Goal: Check status: Check status

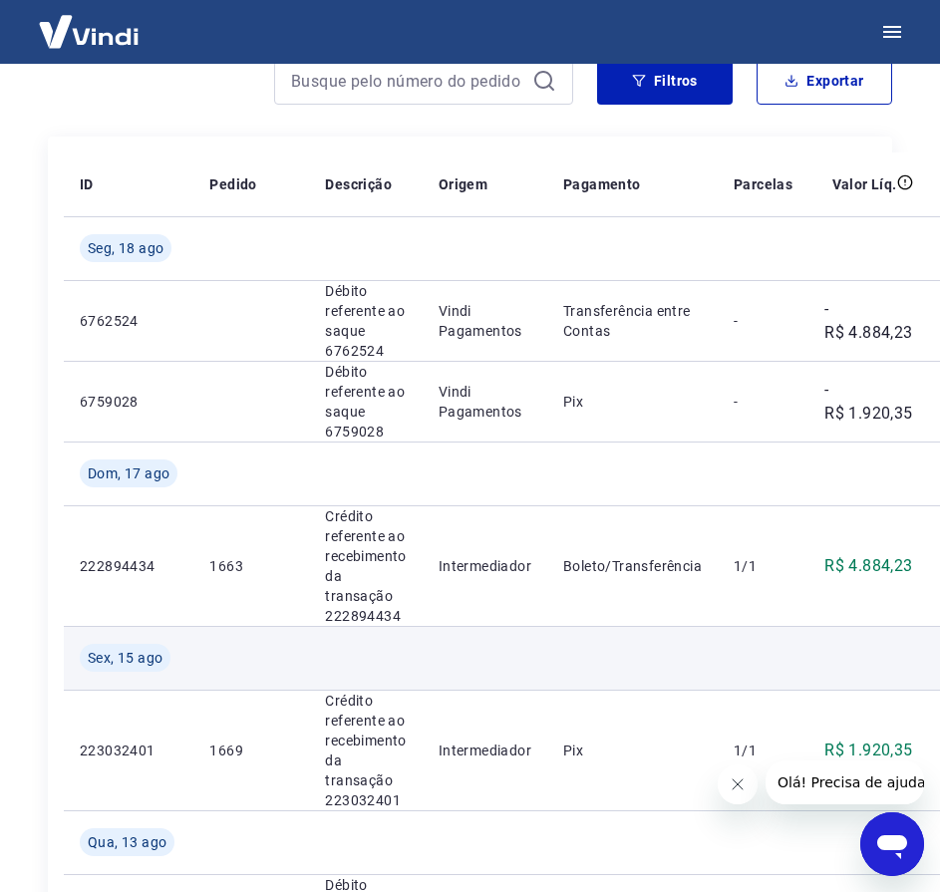
scroll to position [199, 0]
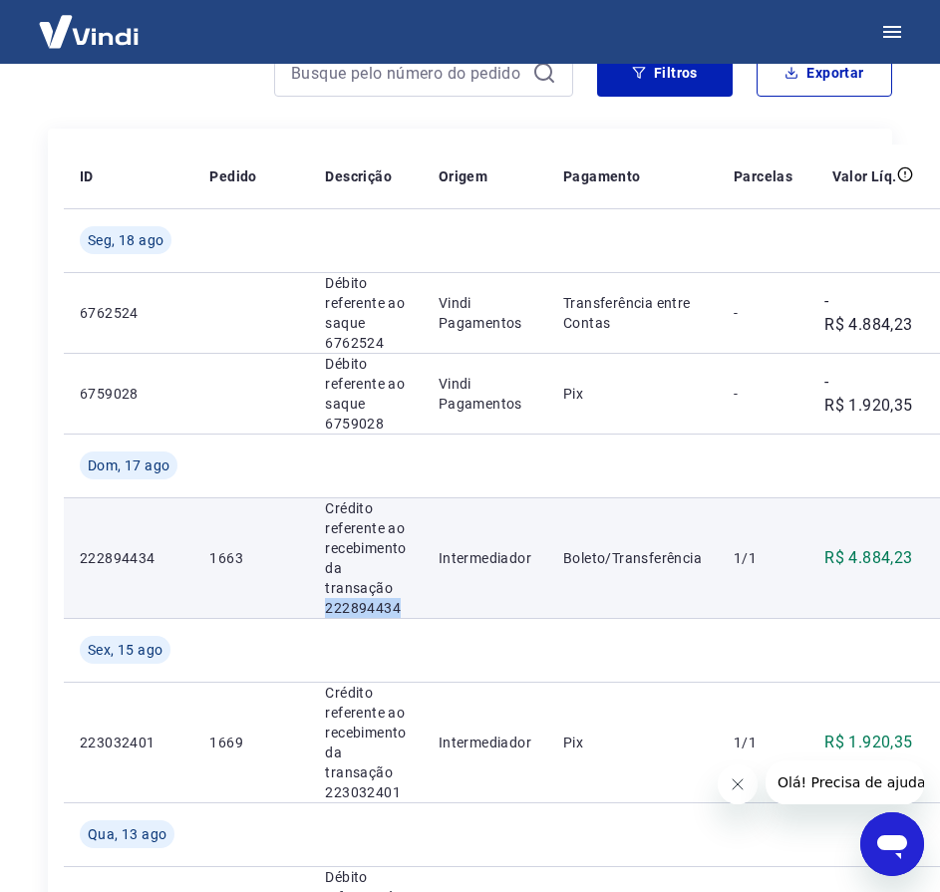
drag, startPoint x: 412, startPoint y: 614, endPoint x: 310, endPoint y: 613, distance: 101.7
click at [310, 613] on td "Crédito referente ao recebimento da transação 222894434" at bounding box center [365, 557] width 113 height 121
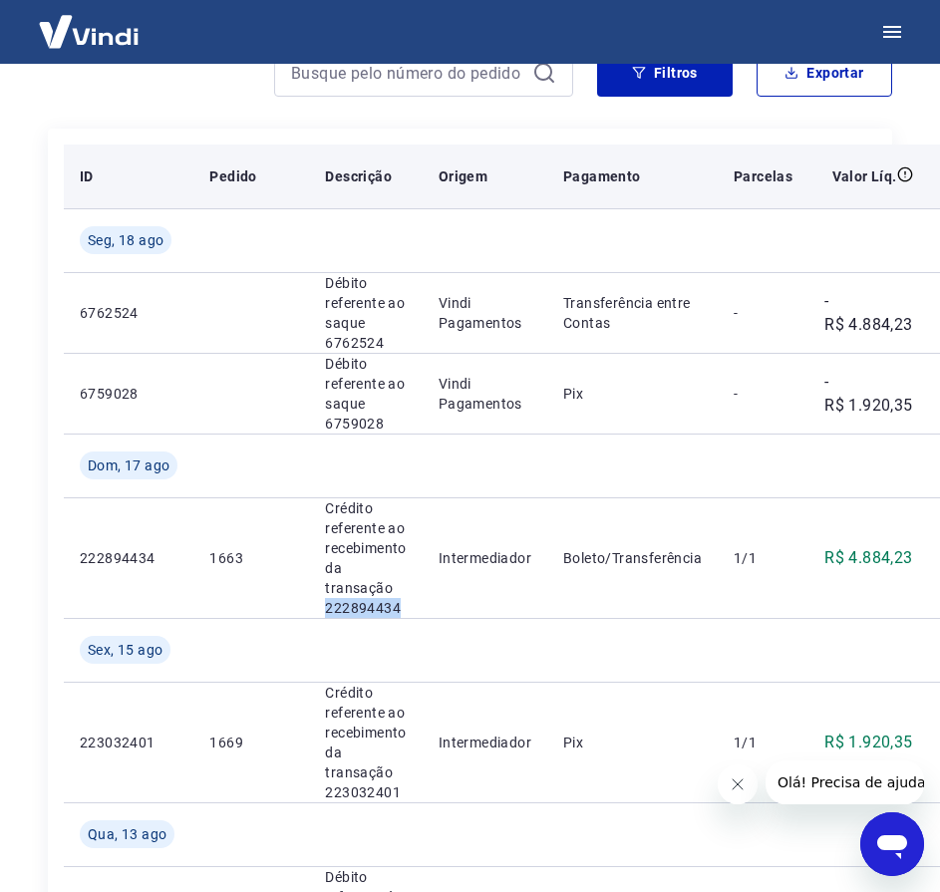
copy p "222894434"
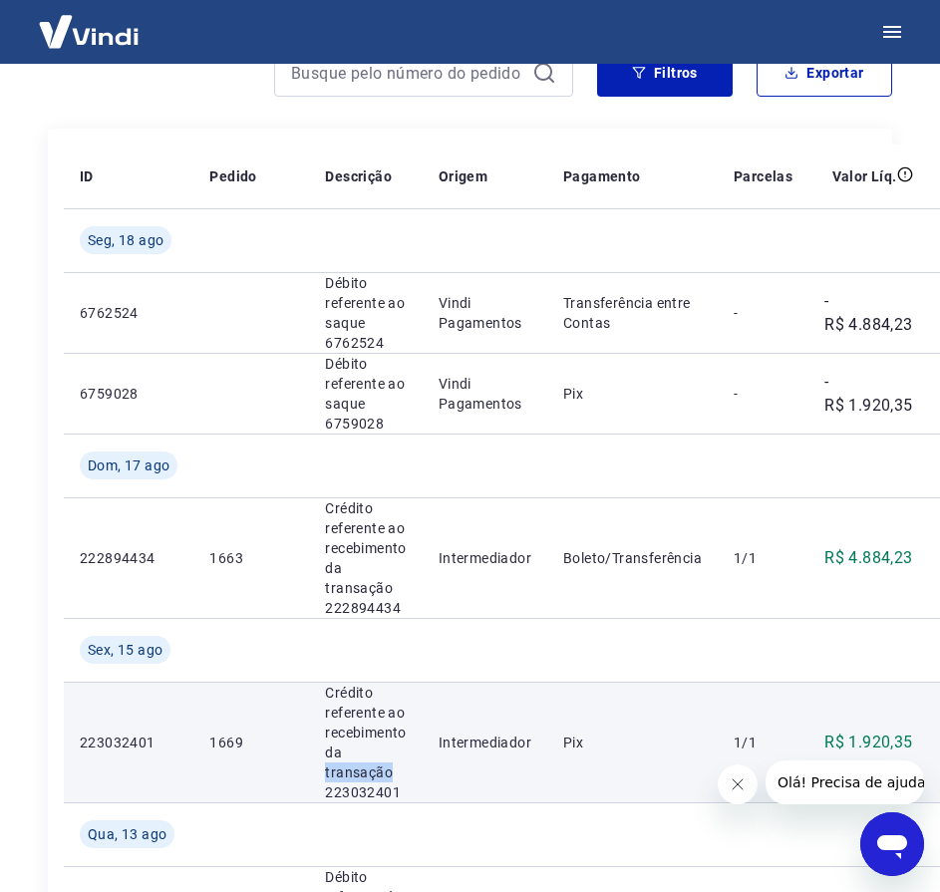
drag, startPoint x: 397, startPoint y: 783, endPoint x: 318, endPoint y: 778, distance: 78.9
click at [318, 778] on td "Crédito referente ao recebimento da transação 223032401" at bounding box center [365, 742] width 113 height 121
click at [433, 778] on td "Intermediador" at bounding box center [485, 742] width 125 height 121
drag, startPoint x: 388, startPoint y: 782, endPoint x: 372, endPoint y: 796, distance: 21.2
click at [320, 790] on td "Crédito referente ao recebimento da transação 223032401" at bounding box center [365, 742] width 113 height 121
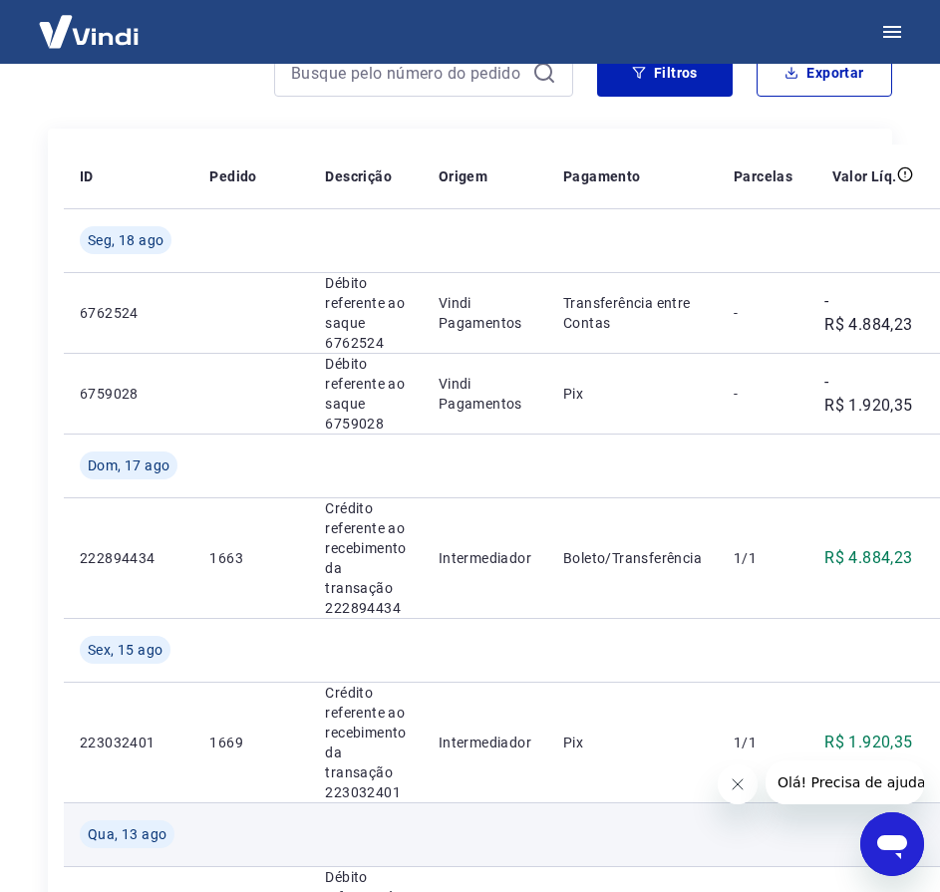
click at [421, 805] on td at bounding box center [365, 835] width 113 height 64
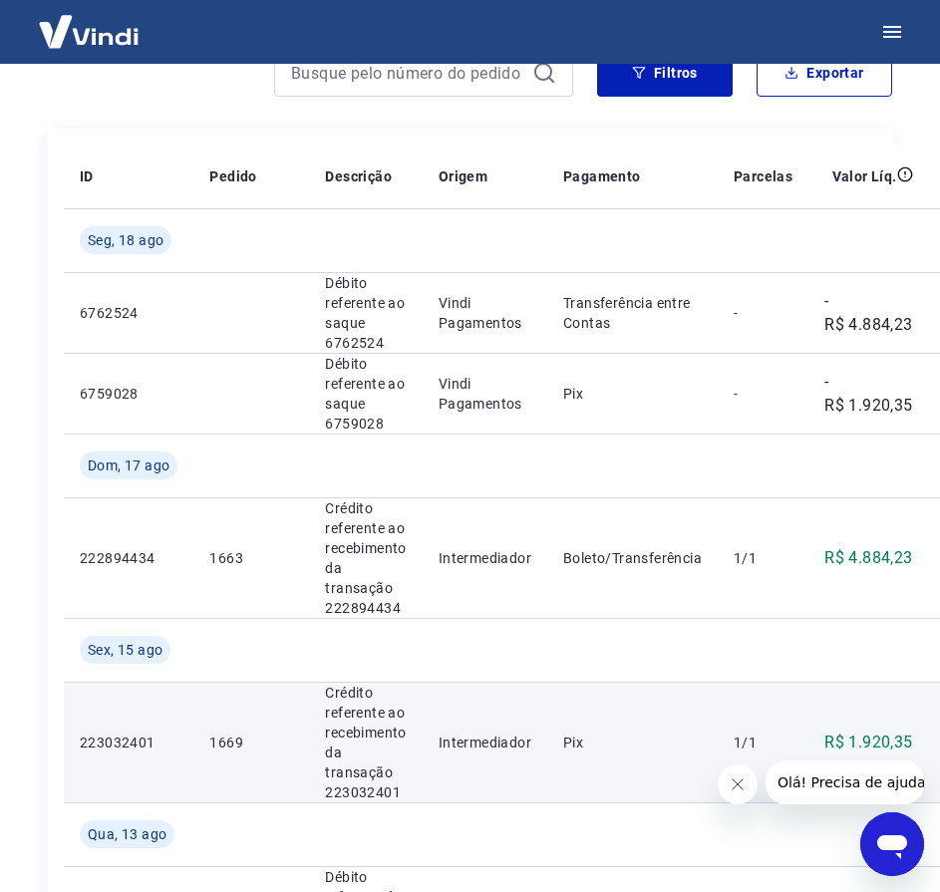
drag, startPoint x: 385, startPoint y: 796, endPoint x: 412, endPoint y: 798, distance: 27.0
click at [383, 796] on p "Crédito referente ao recebimento da transação 223032401" at bounding box center [365, 743] width 81 height 120
drag, startPoint x: 419, startPoint y: 799, endPoint x: 304, endPoint y: 792, distance: 114.9
click at [304, 792] on tr "223032401 1669 [PERSON_NAME] referente ao recebimento da transação 223032401 In…" at bounding box center [536, 742] width 944 height 121
click at [304, 792] on td "1669" at bounding box center [251, 742] width 116 height 121
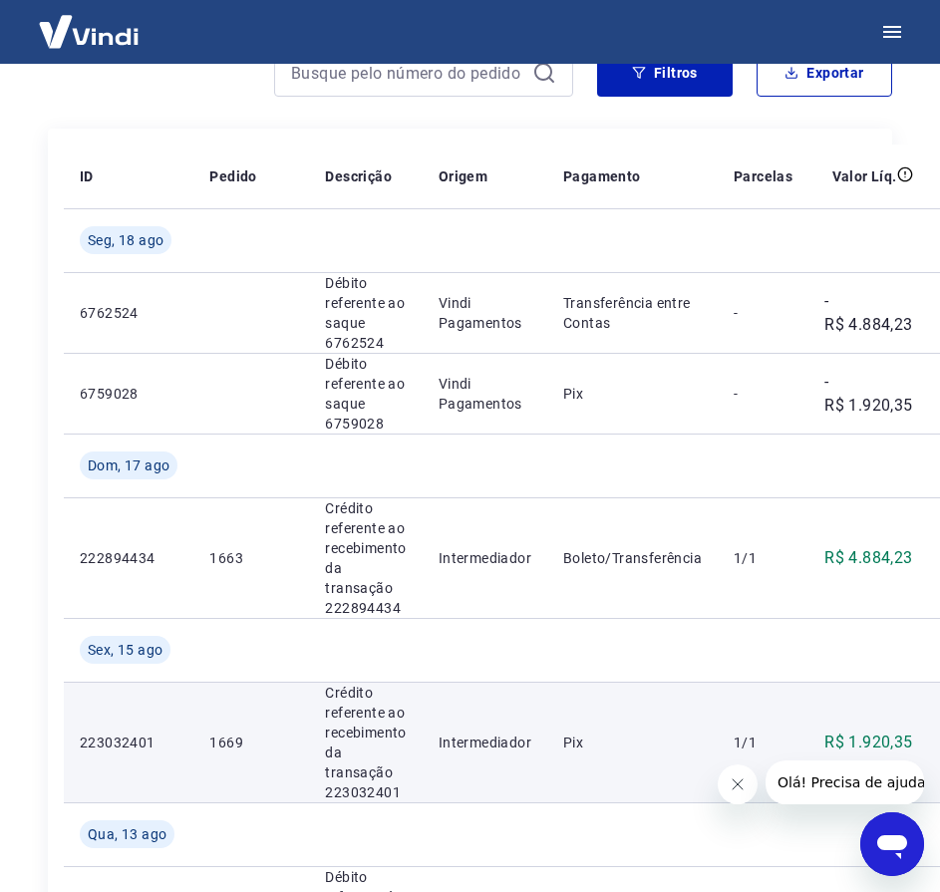
click at [316, 792] on td "Crédito referente ao recebimento da transação 223032401" at bounding box center [365, 742] width 113 height 121
drag, startPoint x: 323, startPoint y: 792, endPoint x: 408, endPoint y: 792, distance: 84.7
click at [408, 792] on td "Crédito referente ao recebimento da transação 223032401" at bounding box center [365, 742] width 113 height 121
copy p "223032401"
